Goal: Navigation & Orientation: Find specific page/section

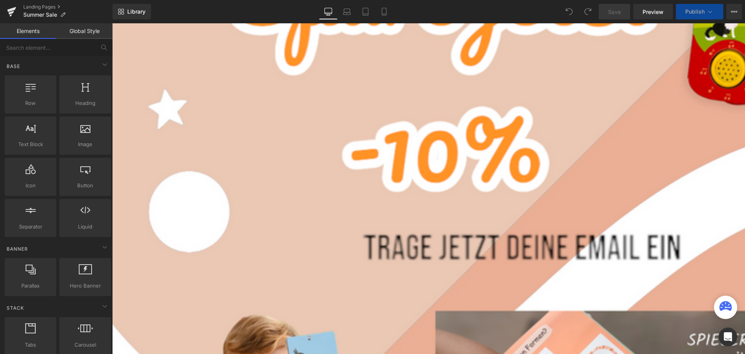
scroll to position [272, 0]
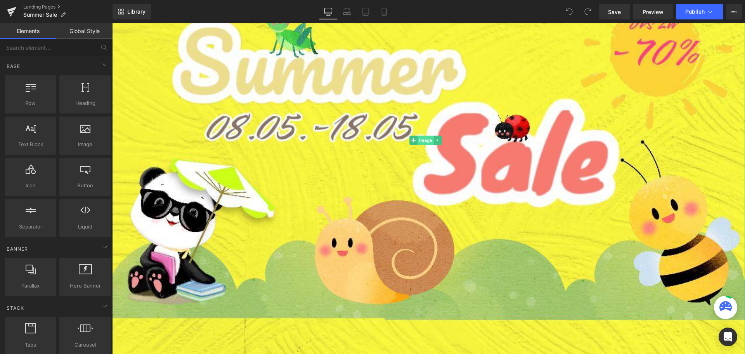
click at [421, 137] on span "Image" at bounding box center [426, 139] width 16 height 9
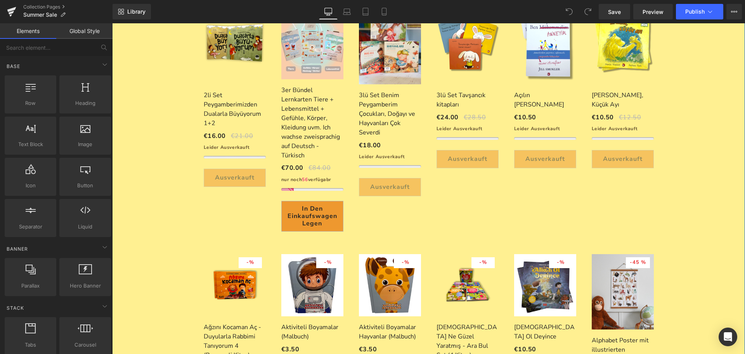
scroll to position [78, 0]
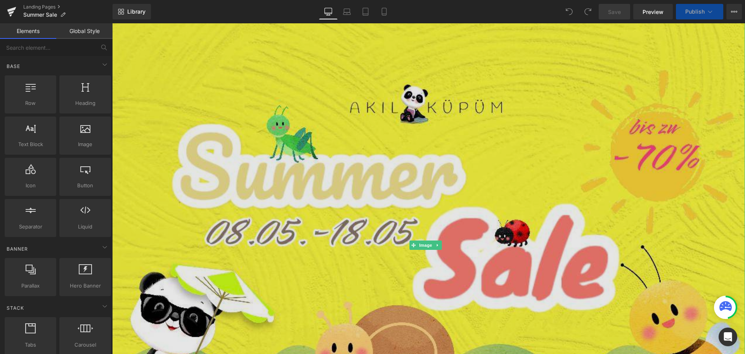
scroll to position [194, 0]
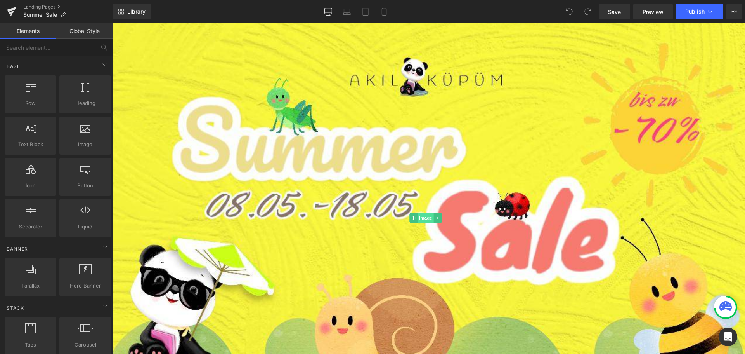
click at [425, 215] on span "Image" at bounding box center [426, 217] width 16 height 9
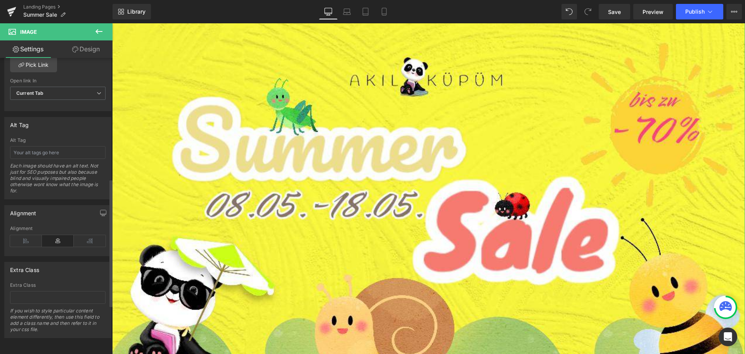
scroll to position [161, 0]
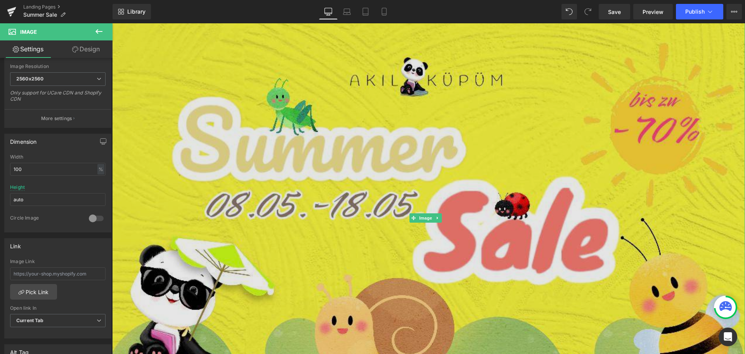
click at [231, 201] on img at bounding box center [428, 217] width 633 height 633
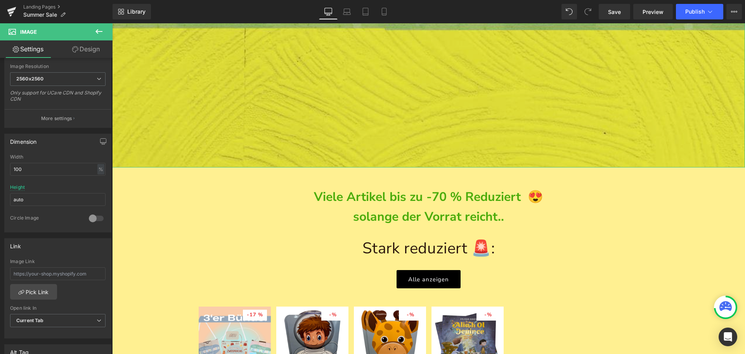
scroll to position [737, 0]
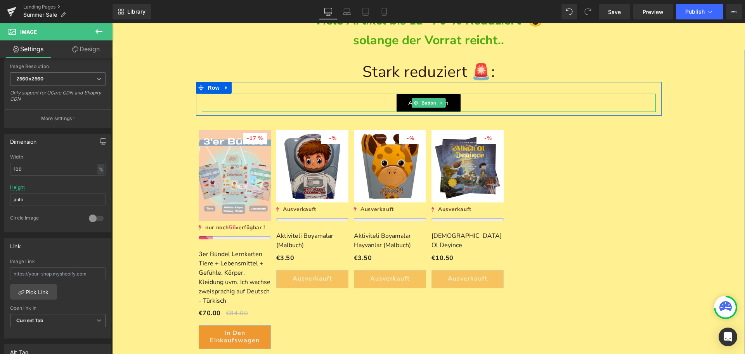
click at [402, 95] on link "Alle anzeigen" at bounding box center [429, 103] width 64 height 18
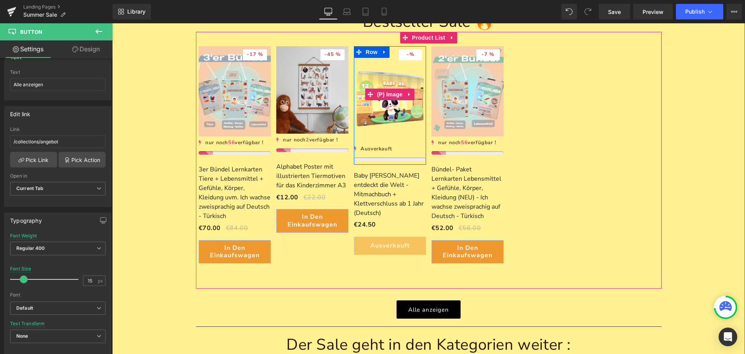
scroll to position [1164, 0]
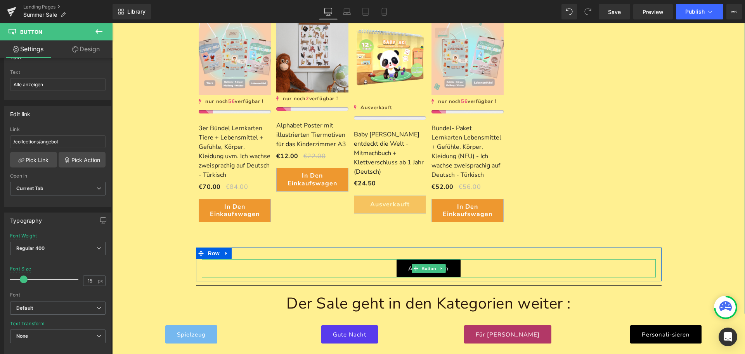
click at [421, 269] on span "Button" at bounding box center [429, 267] width 18 height 9
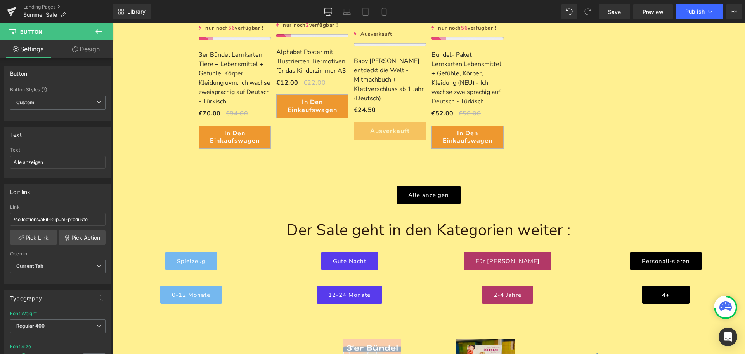
scroll to position [1281, 0]
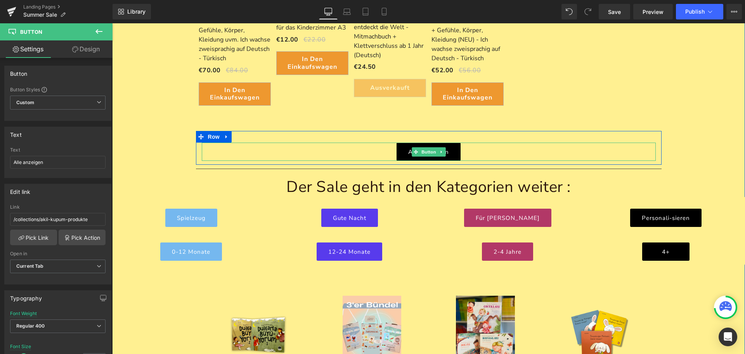
click at [428, 153] on span "Button" at bounding box center [429, 151] width 18 height 9
click at [402, 154] on link "Alle anzeigen" at bounding box center [429, 151] width 64 height 18
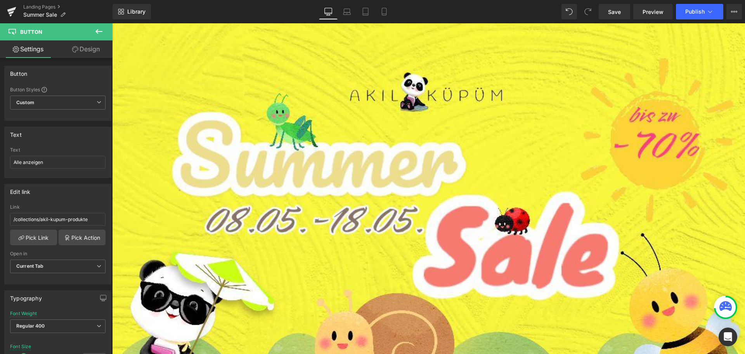
scroll to position [116, 0]
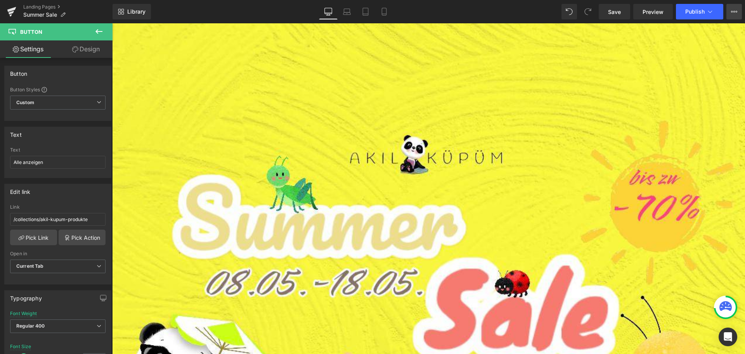
click at [733, 11] on icon at bounding box center [732, 12] width 2 height 2
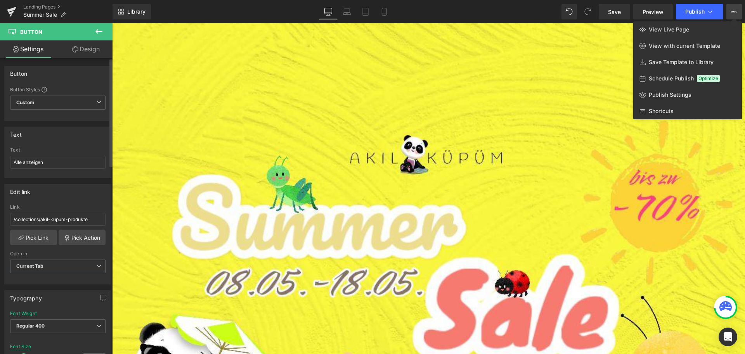
click at [90, 73] on div "Button" at bounding box center [58, 73] width 106 height 15
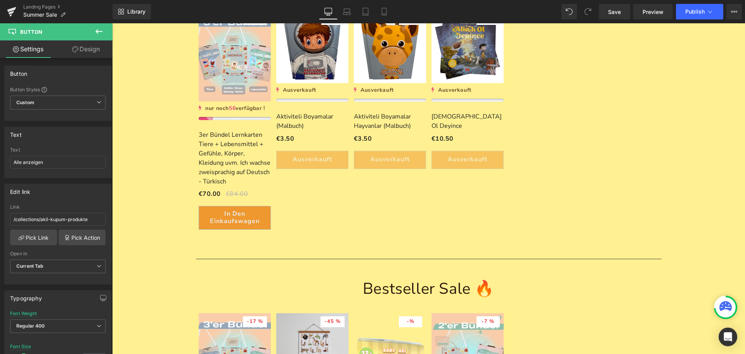
scroll to position [1087, 0]
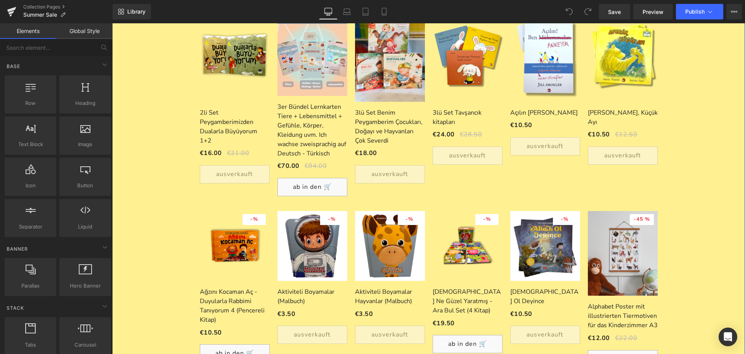
scroll to position [78, 0]
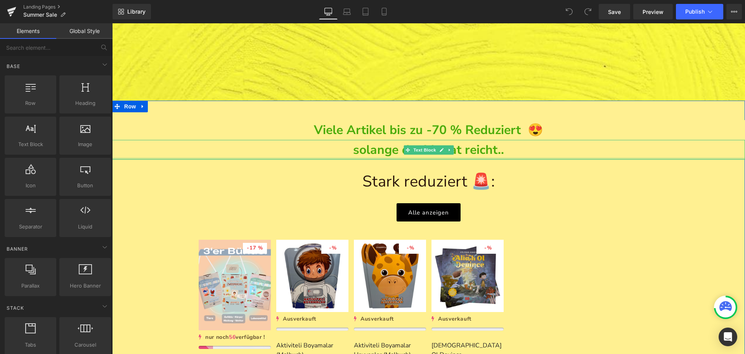
scroll to position [698, 0]
